Goal: Browse casually

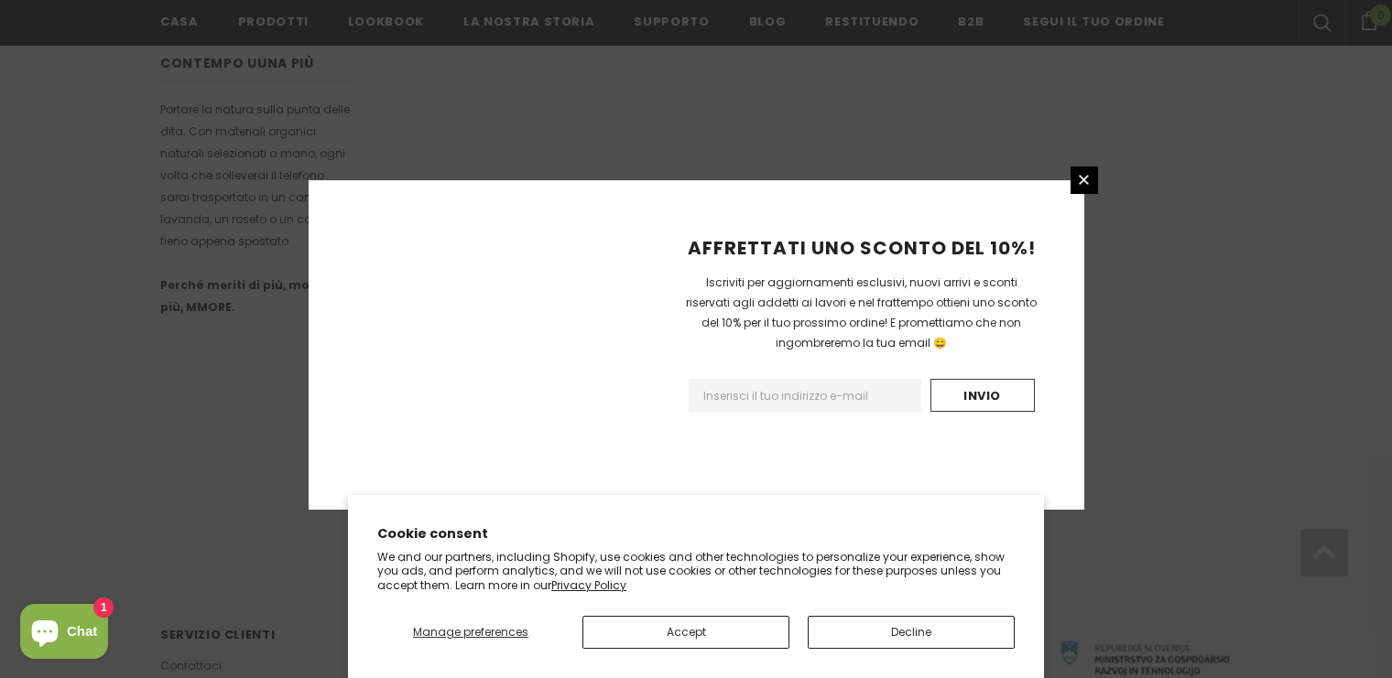
scroll to position [1199, 0]
